Goal: Information Seeking & Learning: Learn about a topic

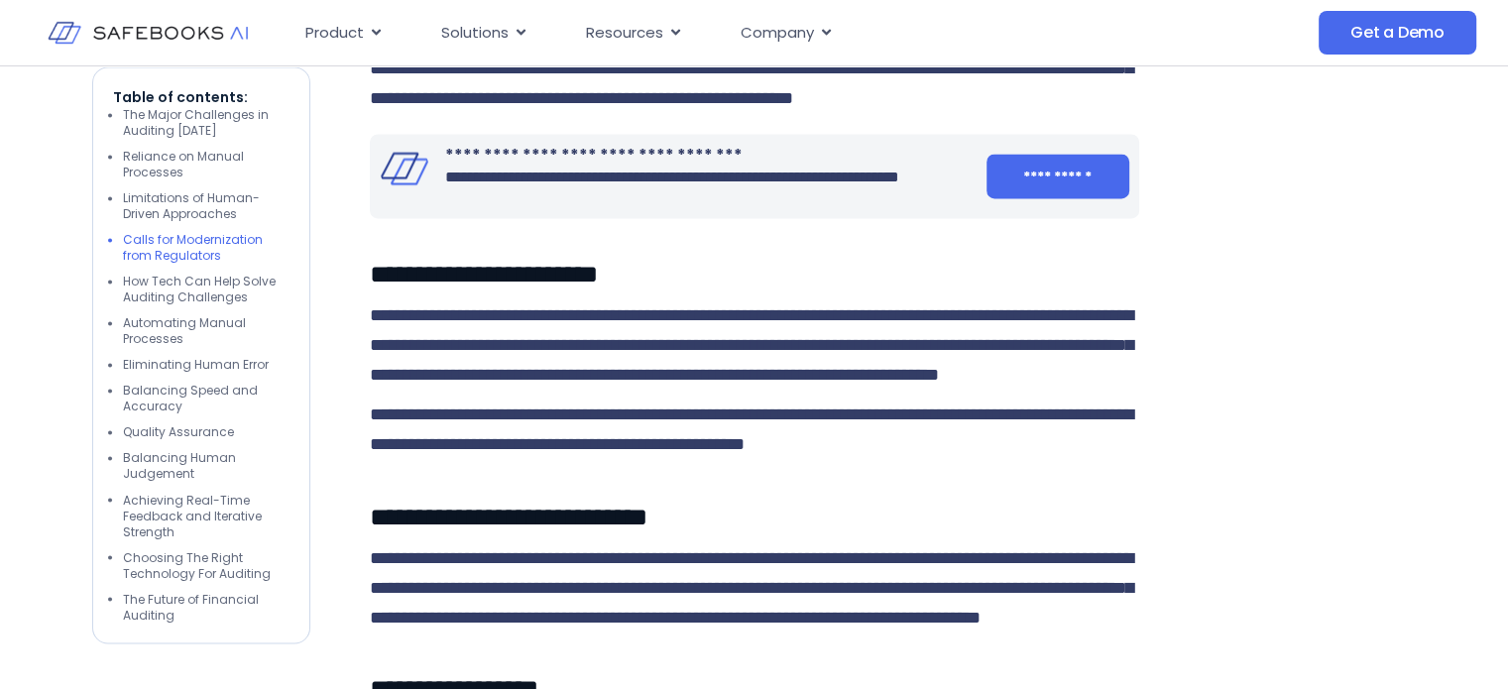
scroll to position [3295, 0]
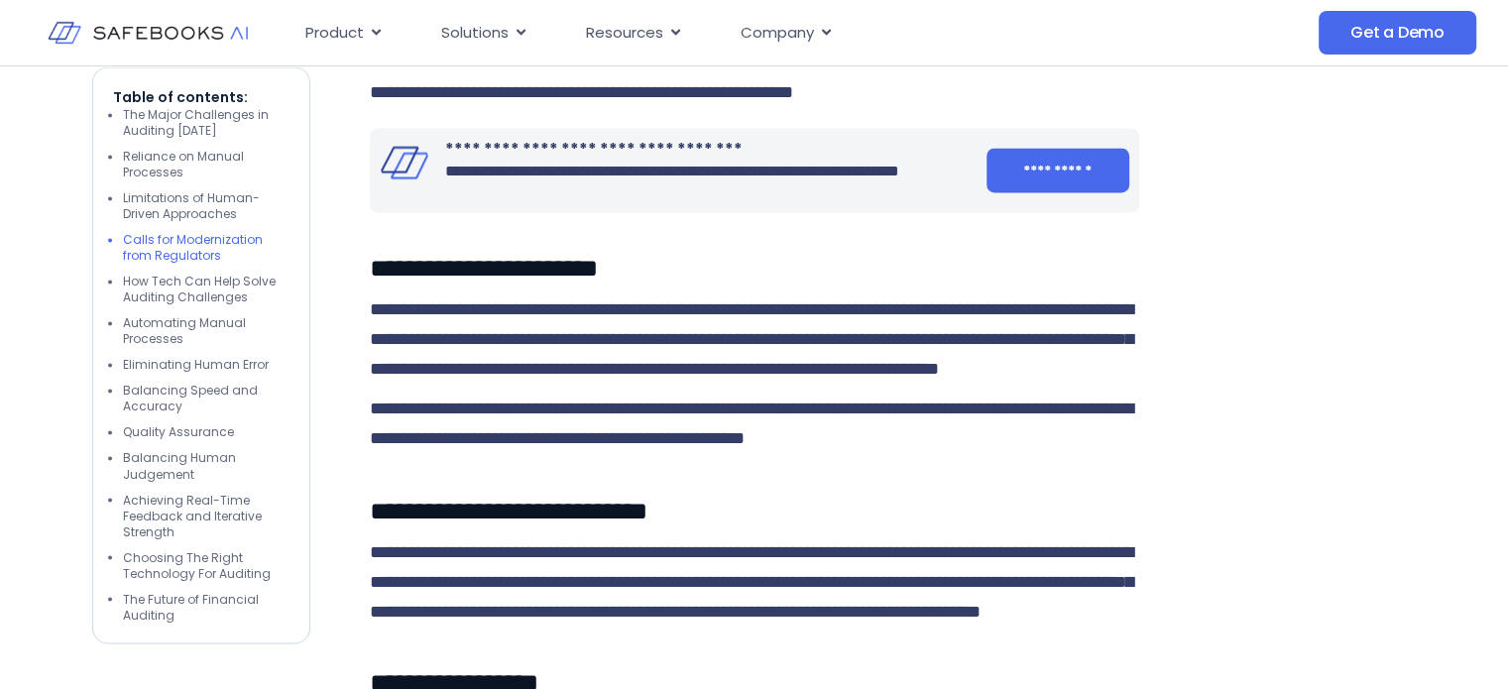
click at [936, 197] on div "**********" at bounding box center [754, 142] width 769 height 4587
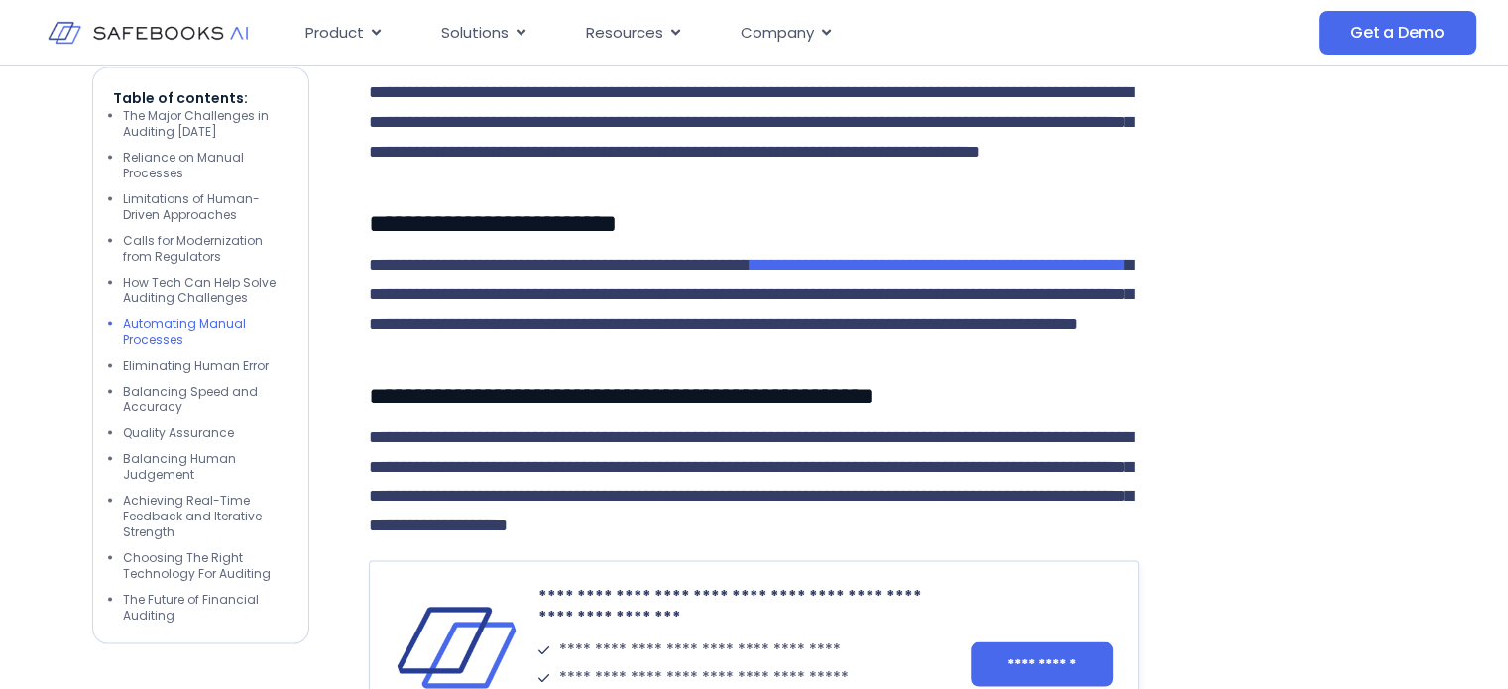
scroll to position [3933, 0]
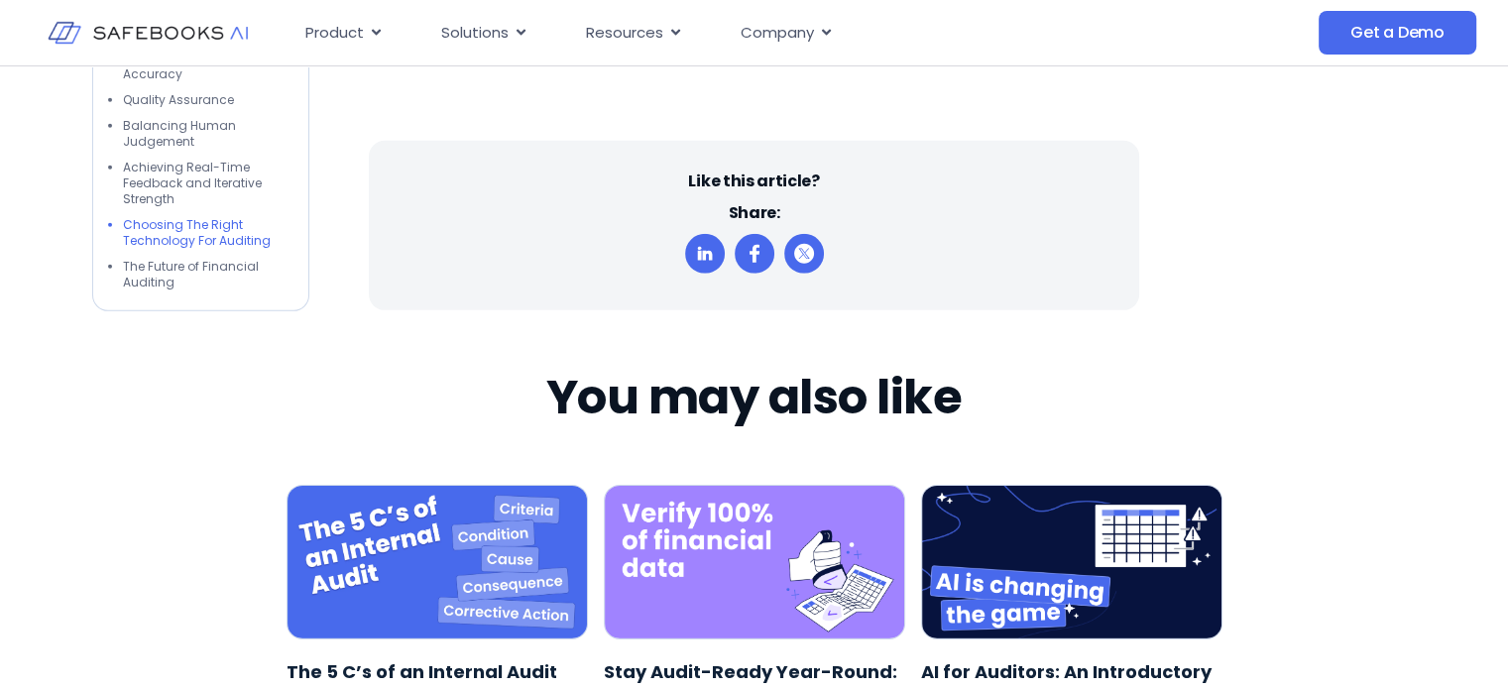
scroll to position [6225, 0]
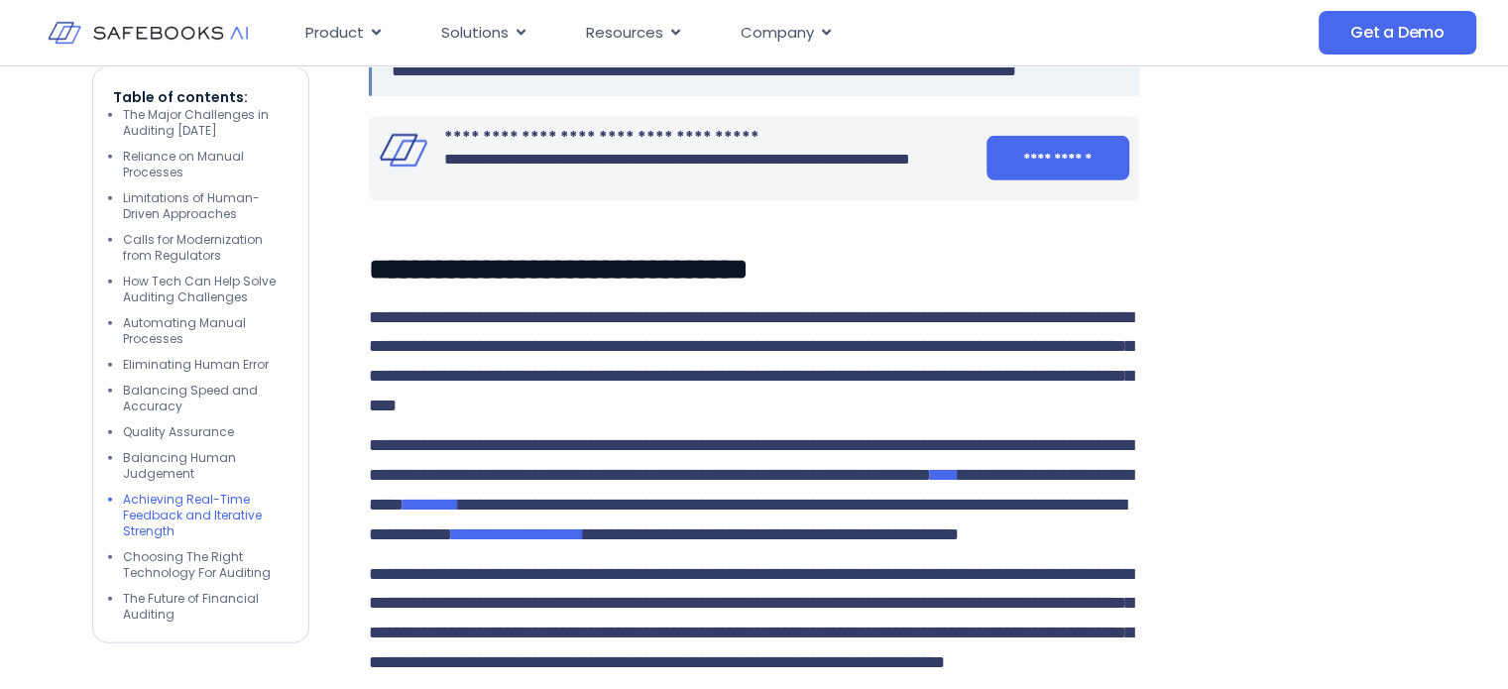
scroll to position [5294, 0]
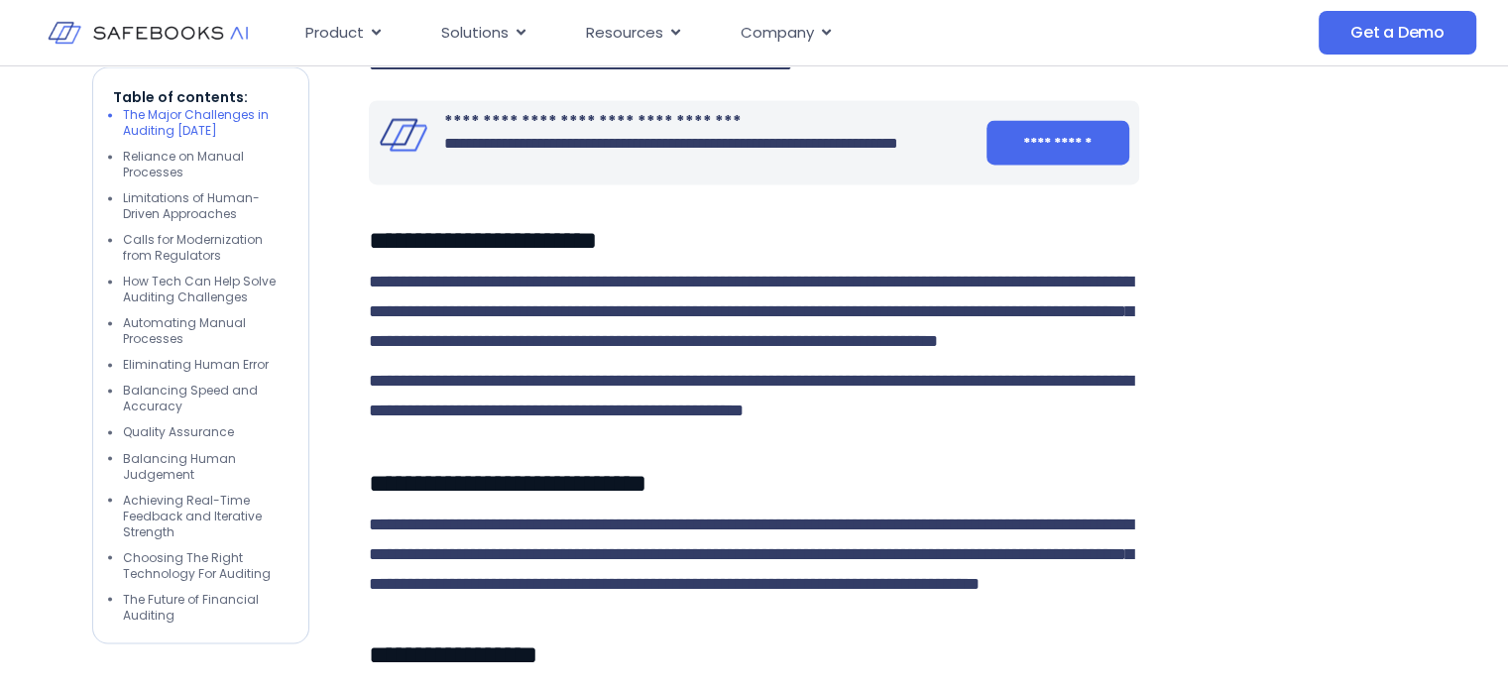
scroll to position [3326, 0]
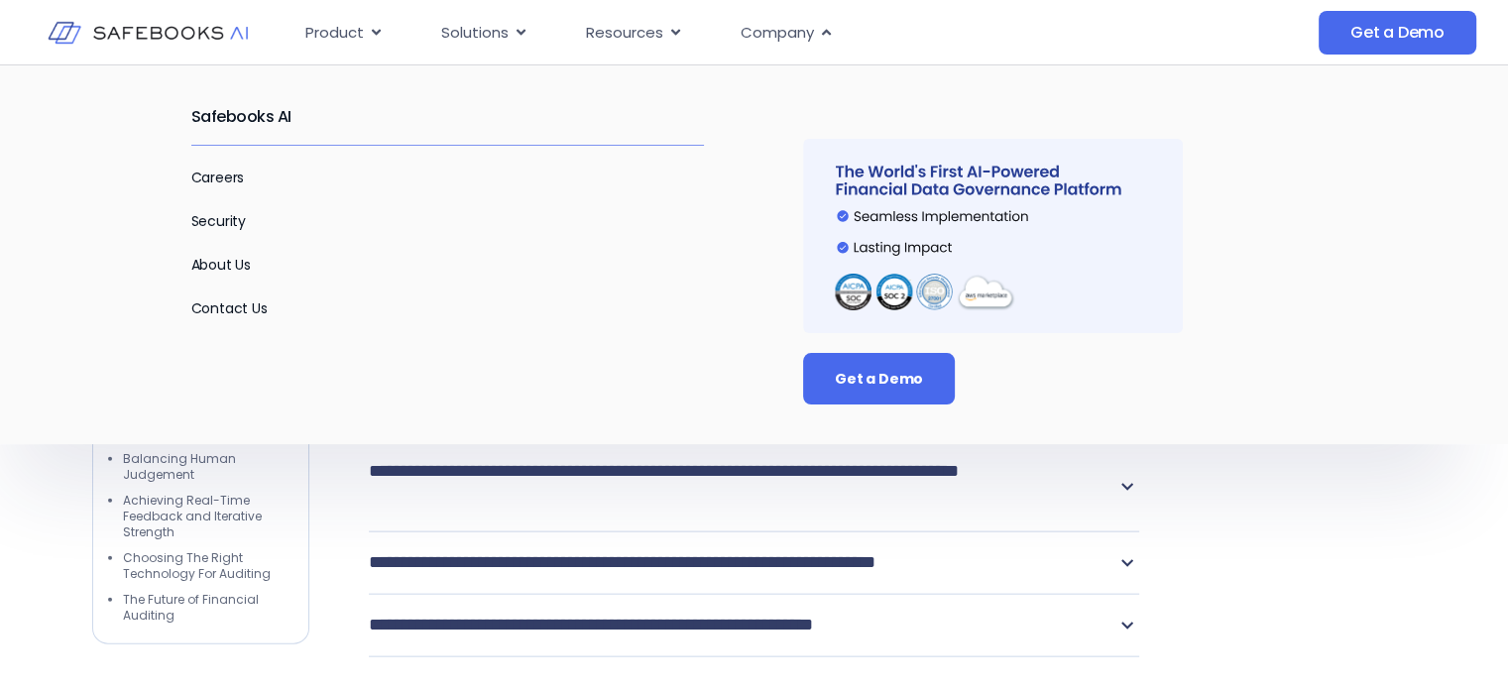
scroll to position [4319, 0]
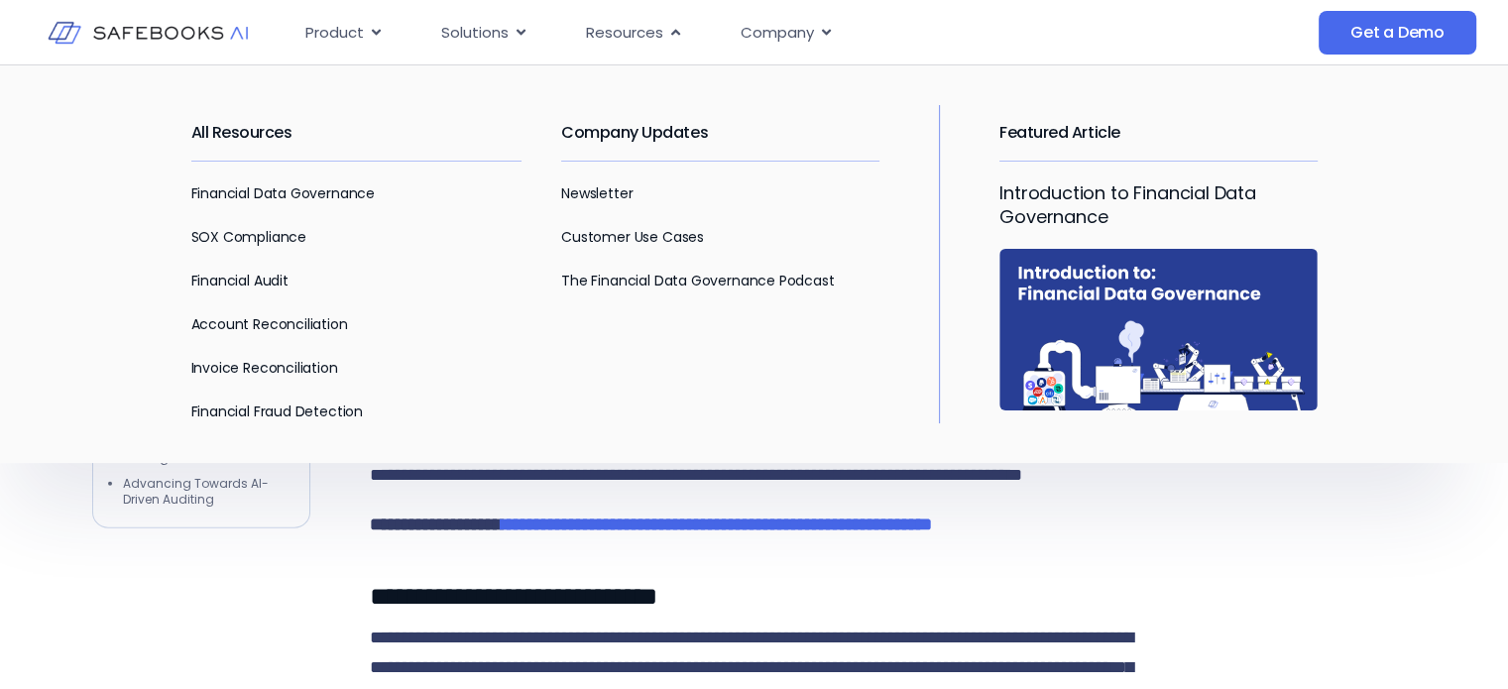
scroll to position [4812, 0]
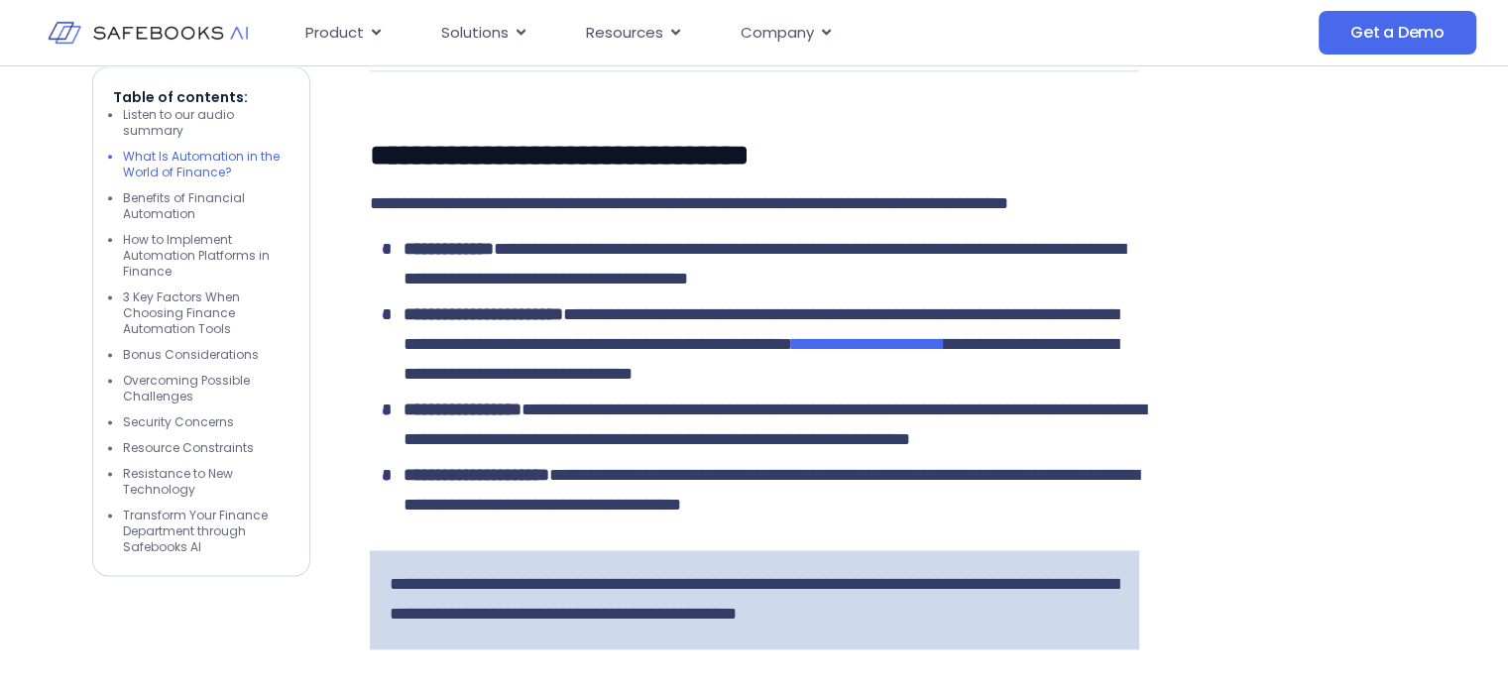
scroll to position [2575, 0]
